Goal: Transaction & Acquisition: Book appointment/travel/reservation

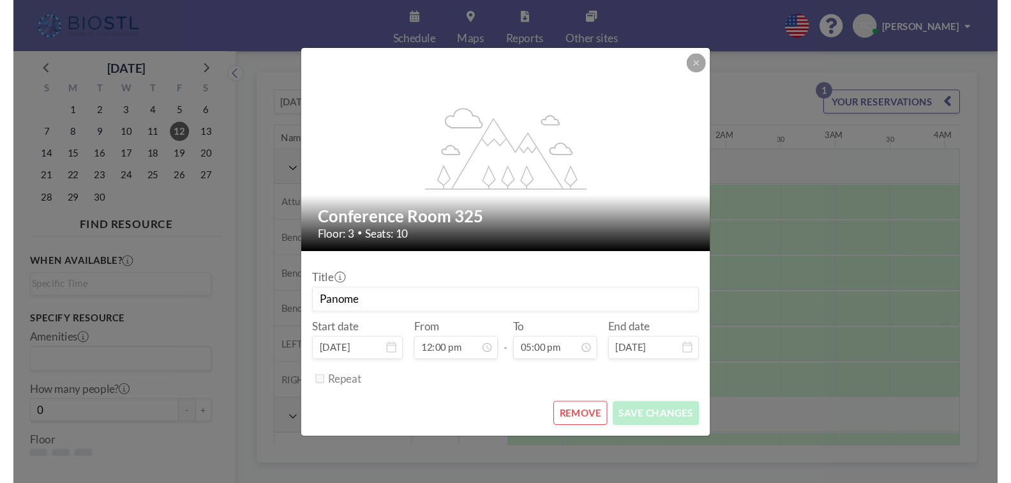
scroll to position [371, 954]
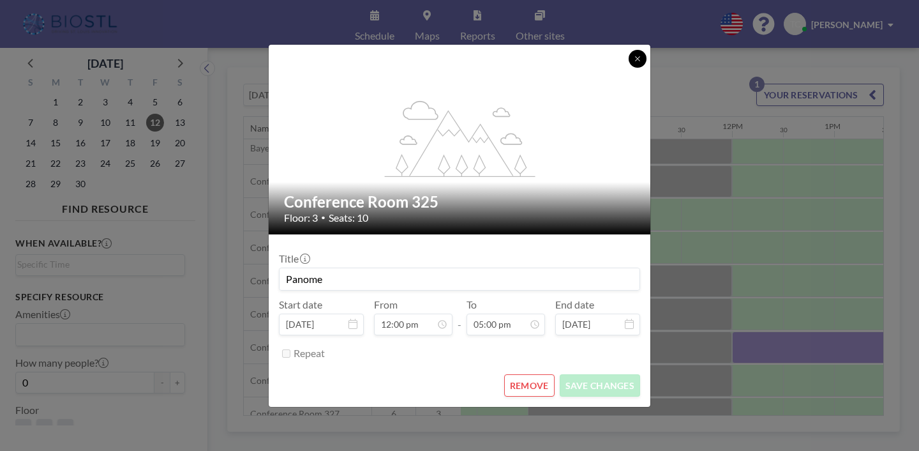
click at [634, 63] on icon at bounding box center [638, 59] width 8 height 8
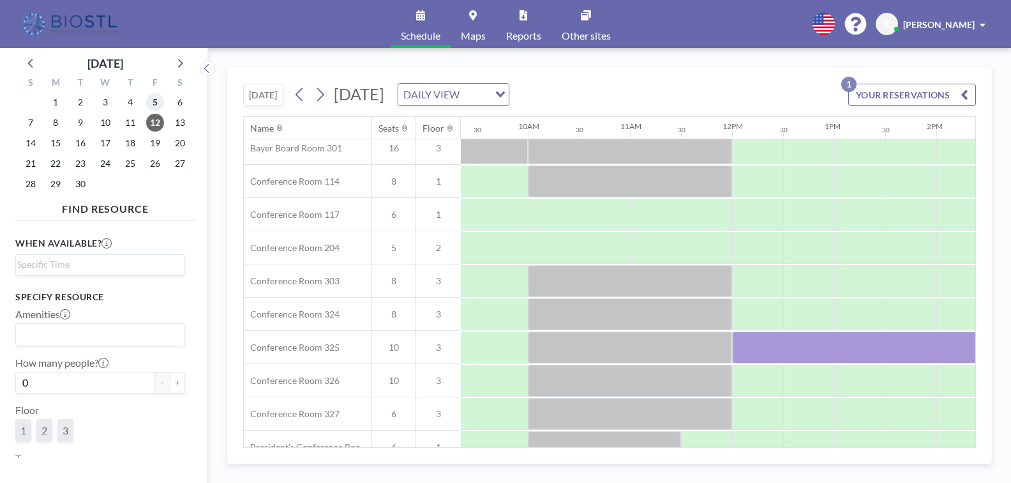
click at [151, 99] on span "5" at bounding box center [155, 102] width 18 height 18
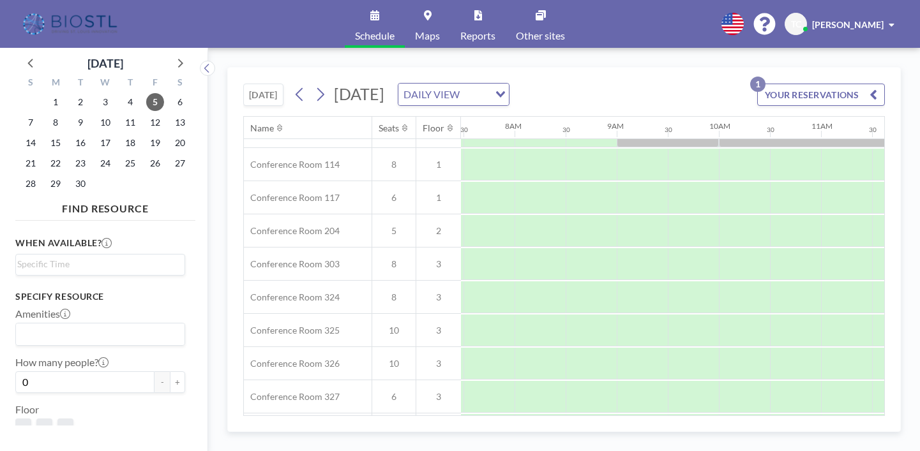
scroll to position [388, 764]
click at [628, 329] on div at bounding box center [642, 330] width 51 height 32
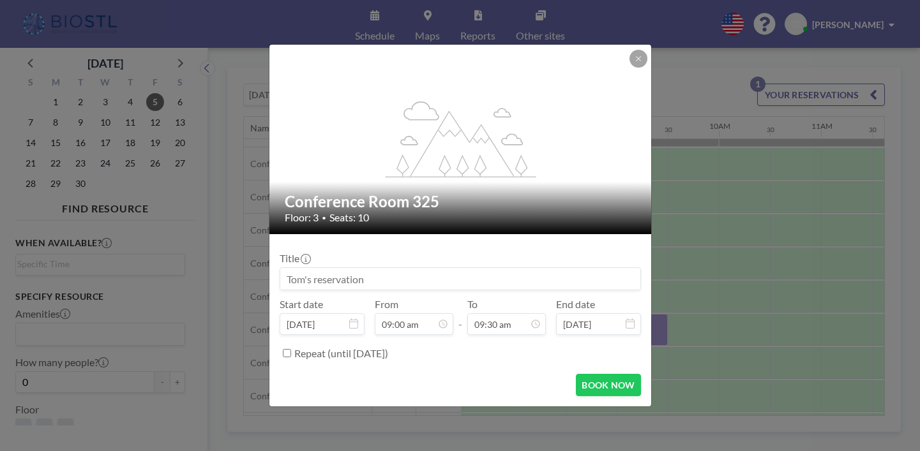
click at [628, 329] on input "[DATE]" at bounding box center [598, 324] width 85 height 22
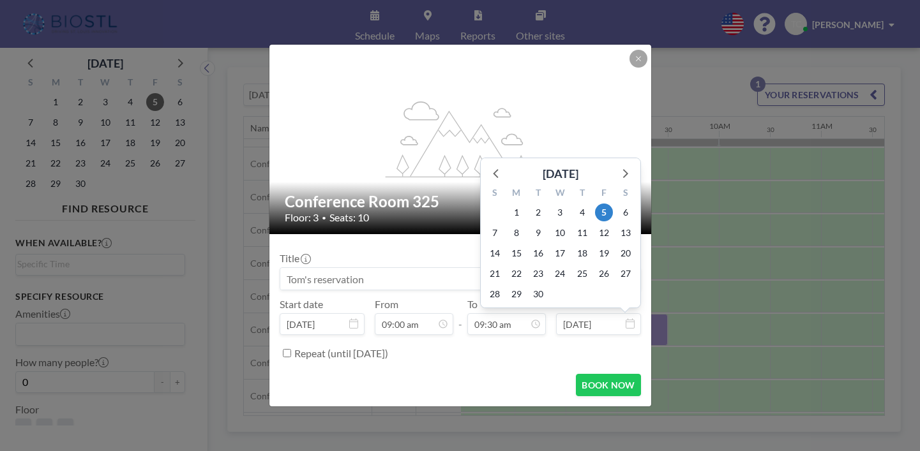
scroll to position [425, 0]
click at [416, 270] on input at bounding box center [460, 279] width 360 height 22
type input "Omnivore"
drag, startPoint x: 403, startPoint y: 303, endPoint x: 460, endPoint y: 354, distance: 75.9
click at [460, 354] on div "Repeat (until [DATE])" at bounding box center [467, 353] width 347 height 21
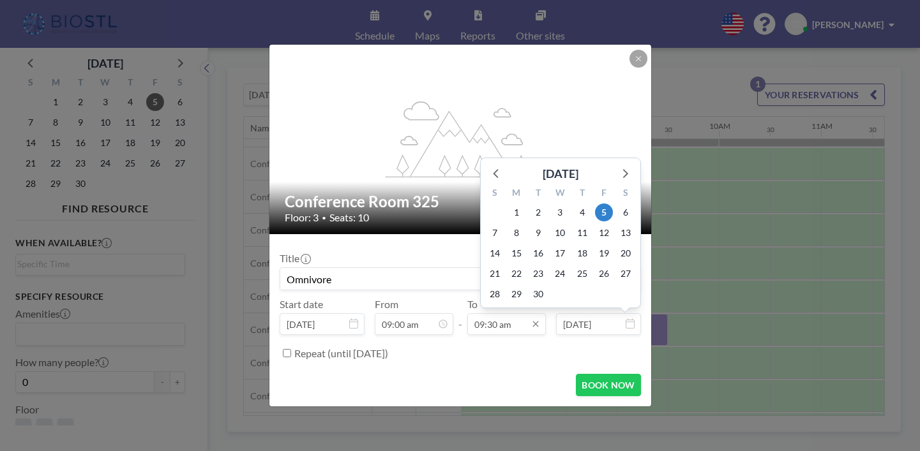
click at [512, 332] on input "09:30 am" at bounding box center [506, 324] width 79 height 22
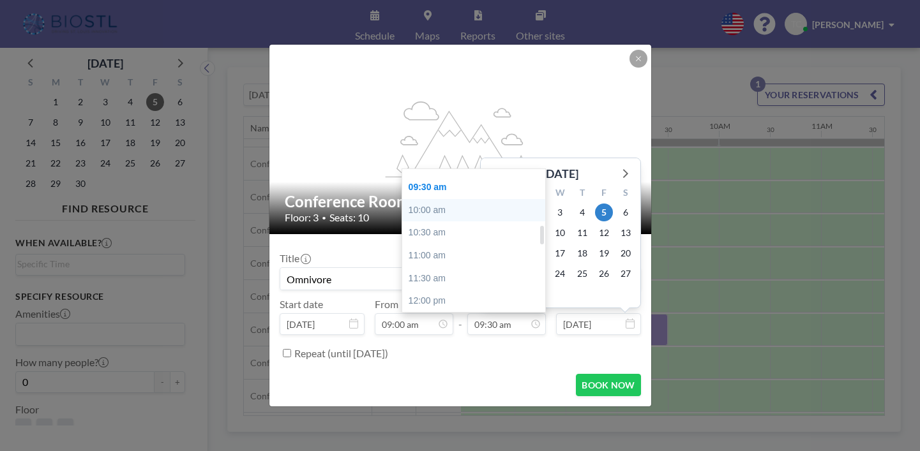
click at [441, 207] on div "10:00 am" at bounding box center [473, 210] width 143 height 23
type input "10:00 am"
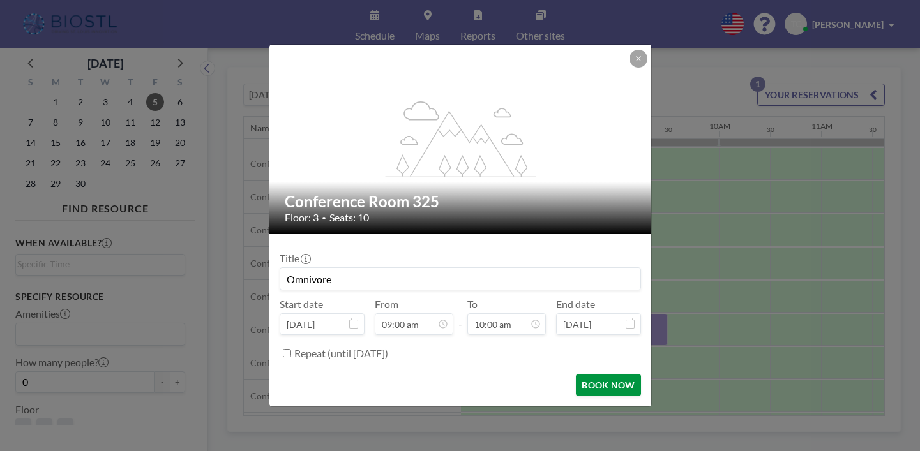
scroll to position [447, 0]
click at [334, 276] on input "Omnivore" at bounding box center [460, 279] width 360 height 22
type input "Omniose"
click at [612, 389] on button "BOOK NOW" at bounding box center [608, 385] width 64 height 22
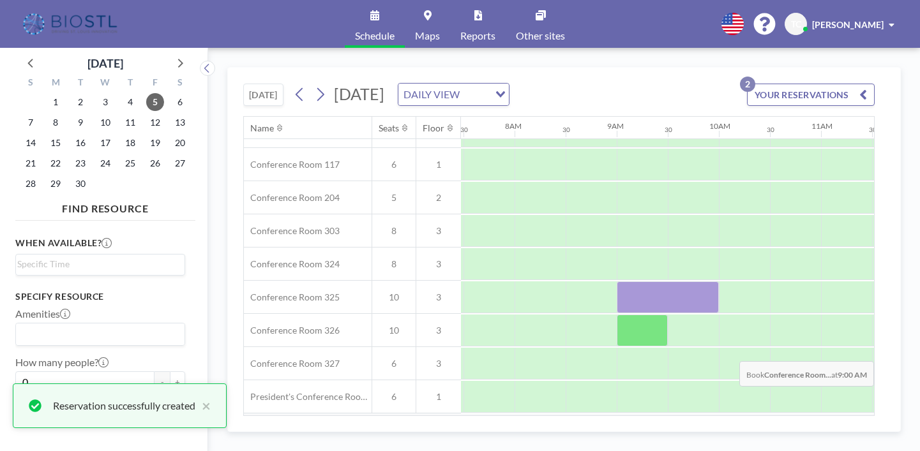
scroll to position [466, 764]
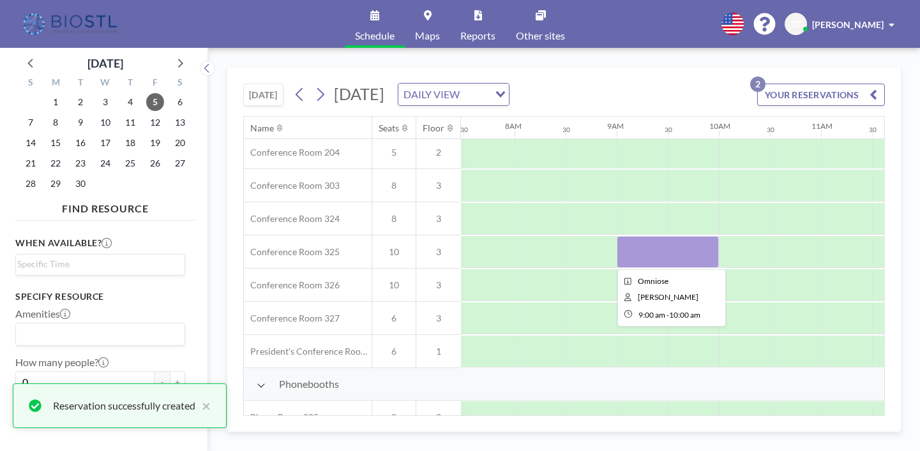
click at [645, 252] on div at bounding box center [668, 252] width 102 height 32
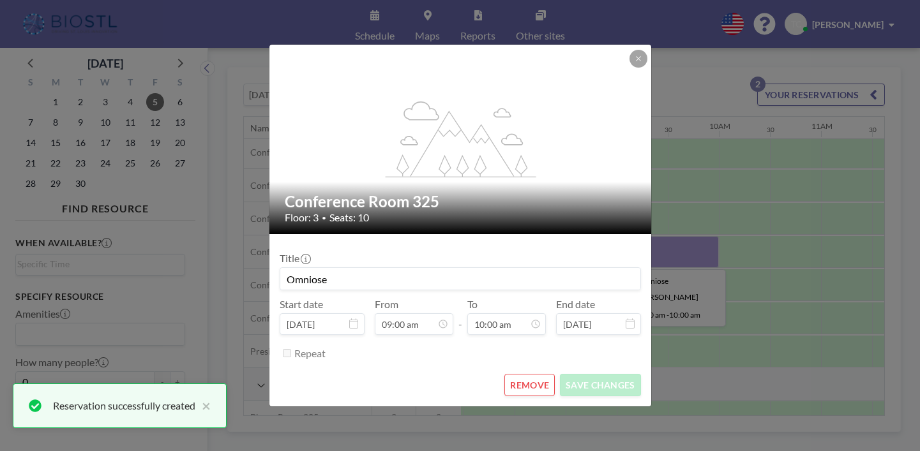
click at [645, 252] on form "Title Omniose Start date [DATE] From 09:00 am - To 10:00 am End date [DATE] Rep…" at bounding box center [460, 320] width 382 height 172
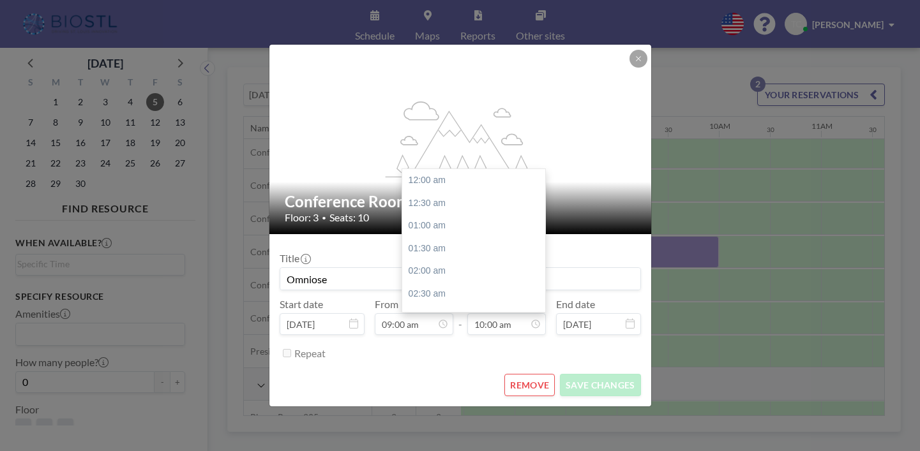
scroll to position [447, 0]
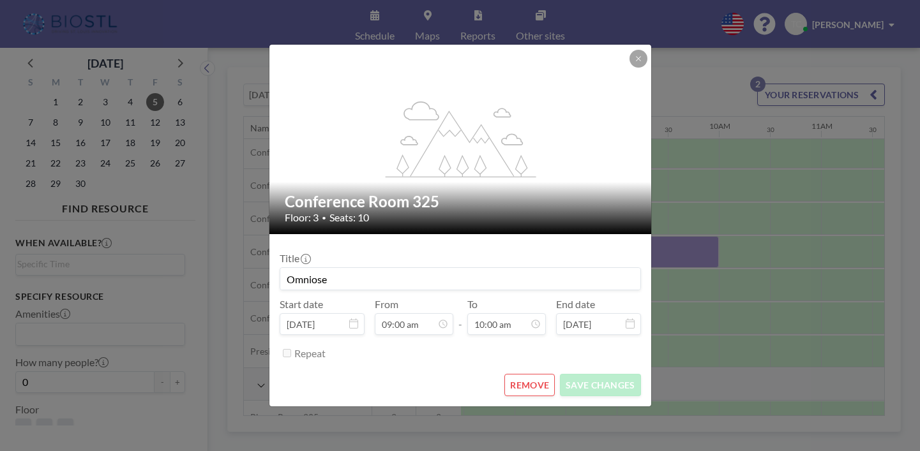
click at [639, 45] on div "flex-grow: 1.2;" at bounding box center [460, 140] width 383 height 190
click at [636, 59] on icon at bounding box center [639, 59] width 8 height 8
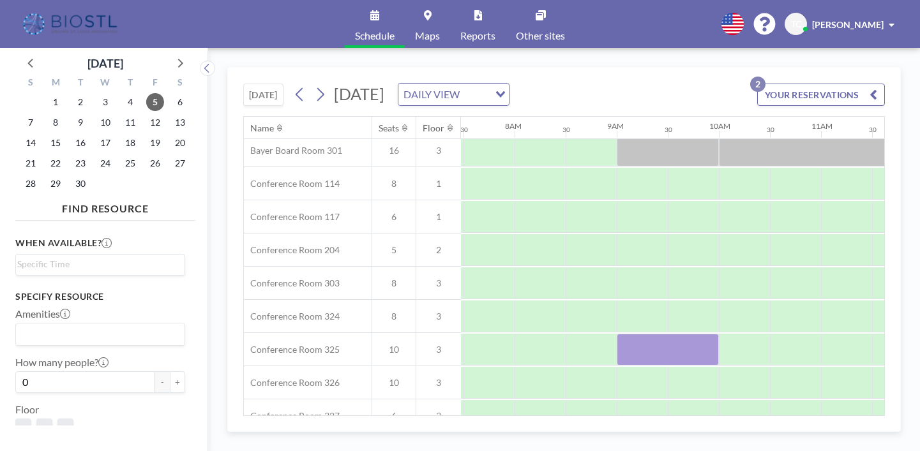
scroll to position [541, 764]
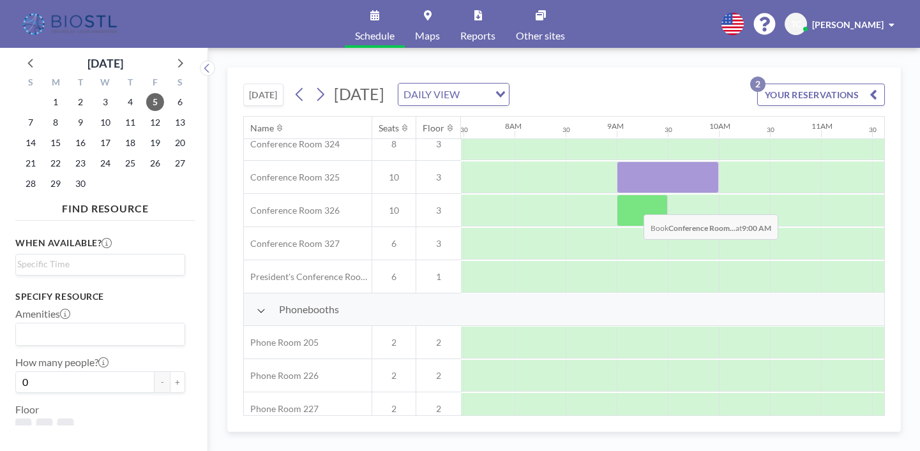
click at [633, 205] on div at bounding box center [642, 211] width 51 height 32
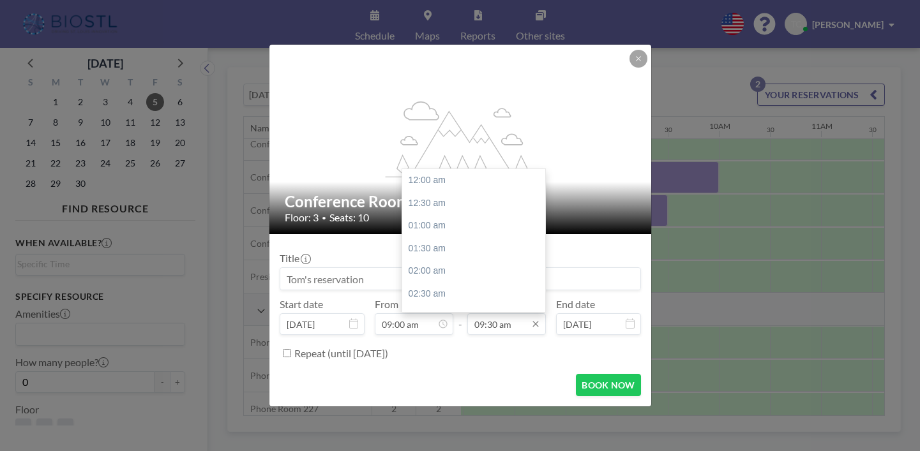
scroll to position [425, 0]
click at [476, 325] on input "09:30 am" at bounding box center [506, 324] width 79 height 22
click at [432, 204] on div "10:00 am" at bounding box center [473, 210] width 143 height 23
type input "10:00 am"
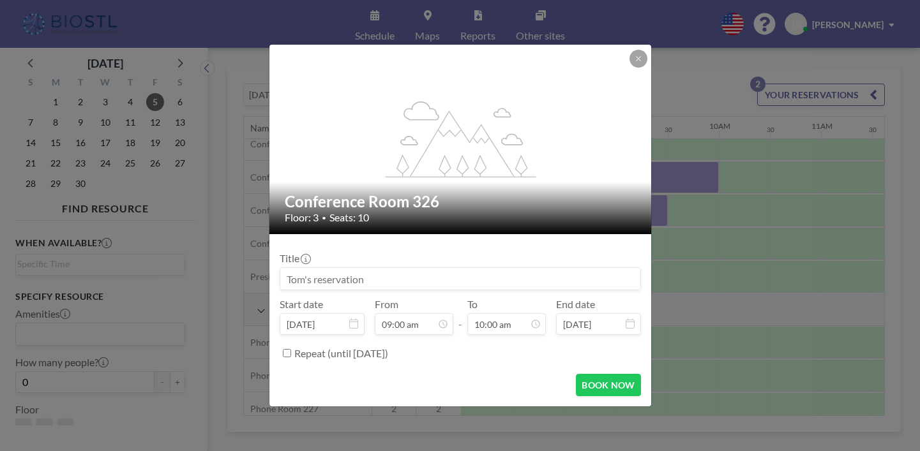
click at [343, 277] on input at bounding box center [460, 279] width 360 height 22
type input "M"
type input "Omniose"
click at [354, 245] on div "Title Omniose Start date [DATE] From 09:00 am - To 10:00 am End date [DATE] Rep…" at bounding box center [460, 304] width 361 height 119
click at [624, 380] on button "BOOK NOW" at bounding box center [608, 385] width 64 height 22
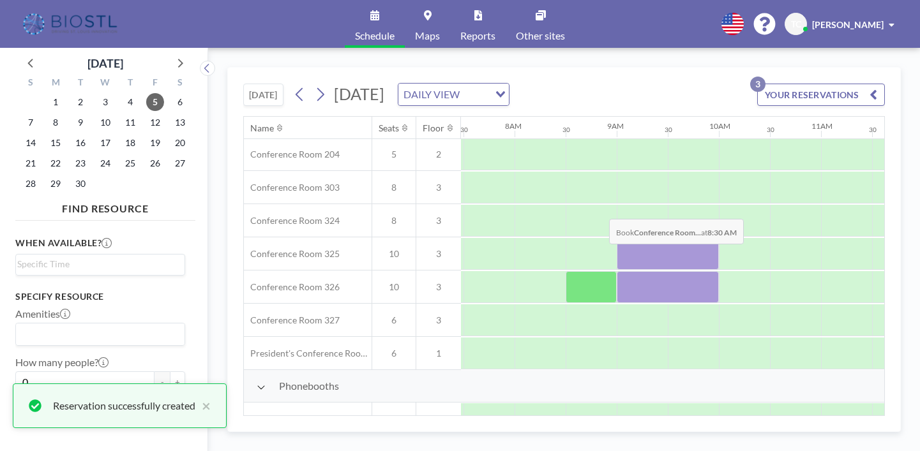
scroll to position [460, 764]
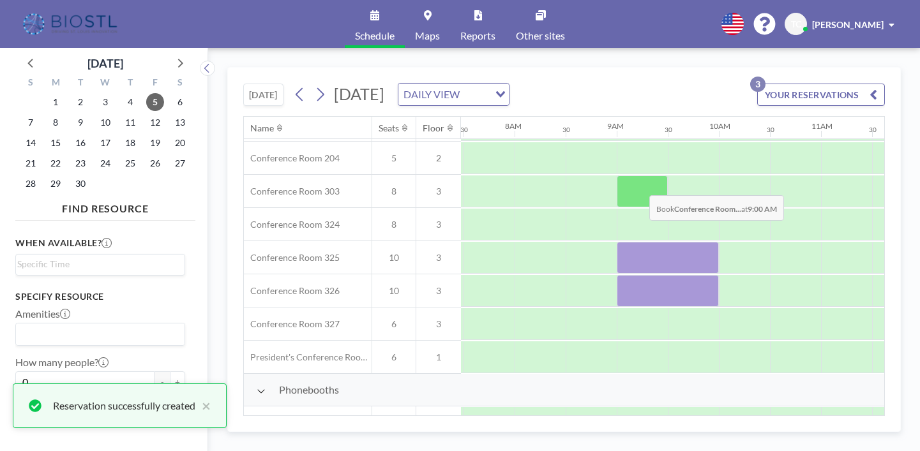
click at [639, 186] on div at bounding box center [642, 192] width 51 height 32
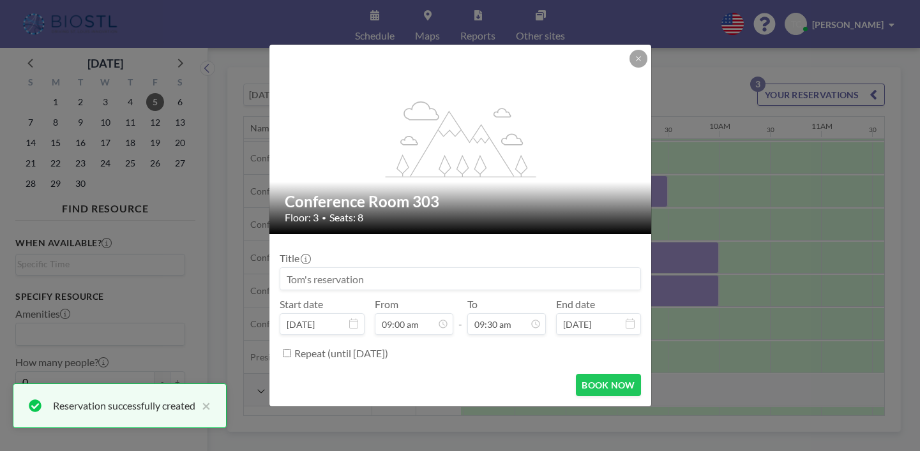
click at [631, 165] on div "flex-grow: 1.2;" at bounding box center [460, 140] width 383 height 190
click at [564, 282] on input at bounding box center [460, 279] width 360 height 22
type input "Omnivore"
drag, startPoint x: 564, startPoint y: 296, endPoint x: 505, endPoint y: 329, distance: 67.5
click at [505, 329] on input "09:30 am" at bounding box center [506, 324] width 79 height 22
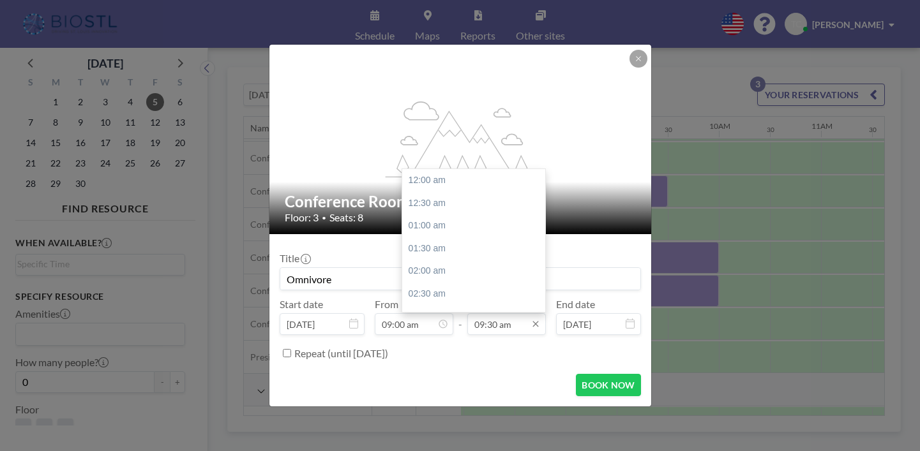
scroll to position [425, 0]
click at [439, 209] on div "10:00 am" at bounding box center [473, 210] width 143 height 23
type input "10:00 am"
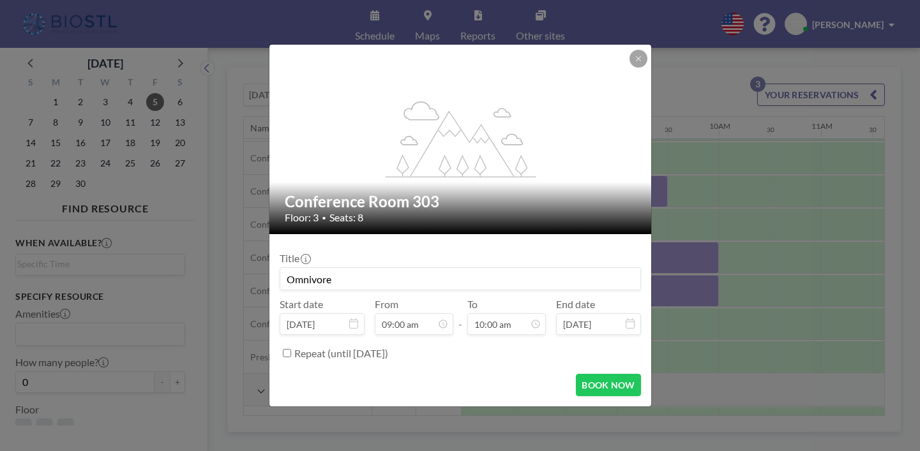
scroll to position [0, 0]
click at [342, 292] on div "Title Omnivore Start date [DATE] From 09:00 am - To 10:00 am End date [DATE] Re…" at bounding box center [460, 304] width 361 height 119
click at [342, 283] on input "Omnivore" at bounding box center [460, 279] width 360 height 22
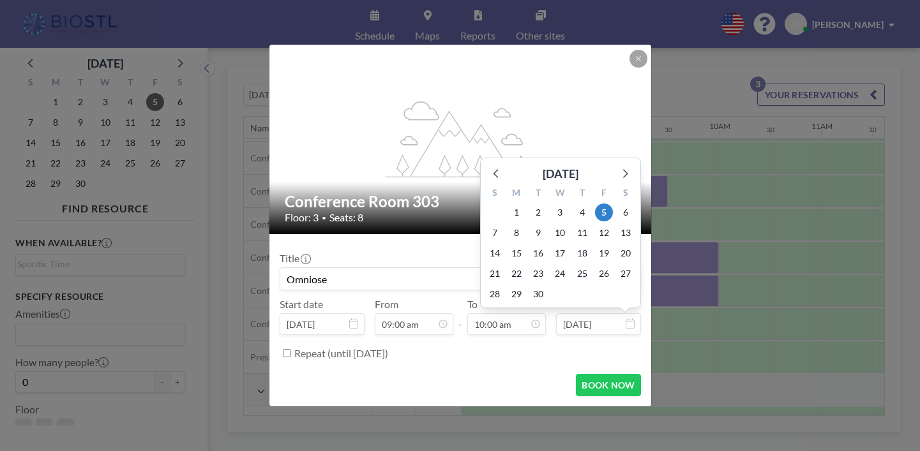
scroll to position [447, 0]
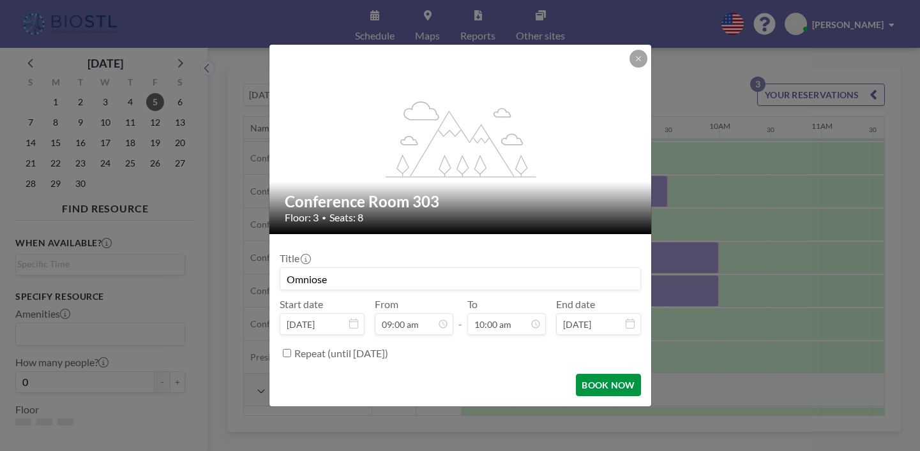
type input "Omniose"
click at [605, 384] on button "BOOK NOW" at bounding box center [608, 385] width 64 height 22
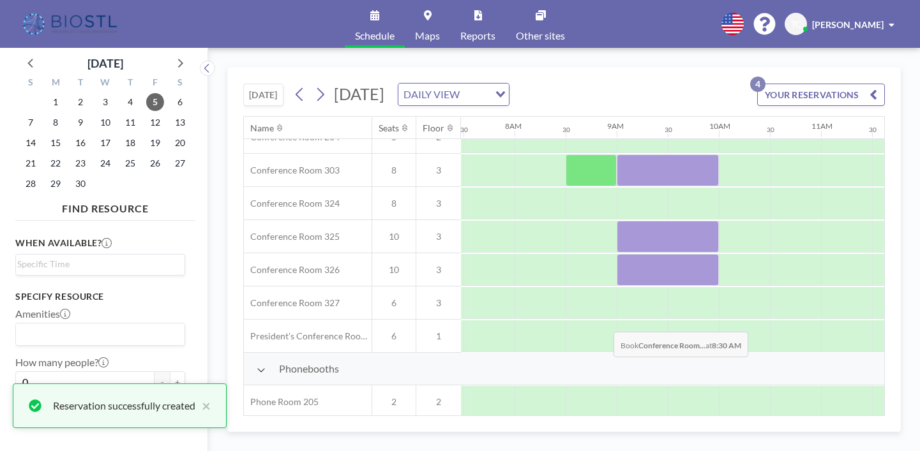
scroll to position [483, 764]
